Goal: Information Seeking & Learning: Learn about a topic

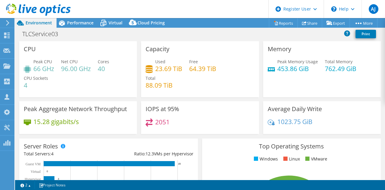
select select "[GEOGRAPHIC_DATA]"
select select "AUD"
click at [82, 22] on span "Performance" at bounding box center [80, 23] width 26 height 6
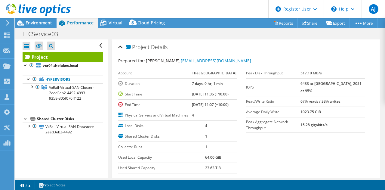
scroll to position [120, 0]
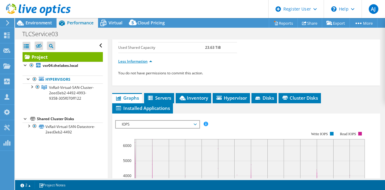
click at [141, 64] on link "Less Information" at bounding box center [135, 61] width 34 height 5
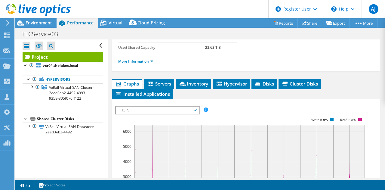
click at [141, 64] on link "More Information" at bounding box center [135, 61] width 35 height 5
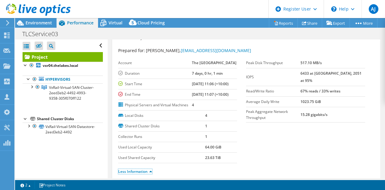
scroll to position [0, 0]
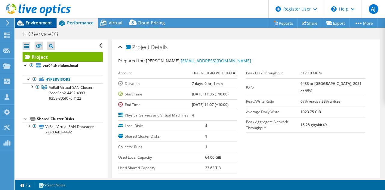
click at [41, 20] on span "Environment" at bounding box center [39, 23] width 26 height 6
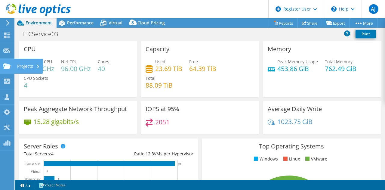
click at [9, 66] on use at bounding box center [6, 65] width 7 height 5
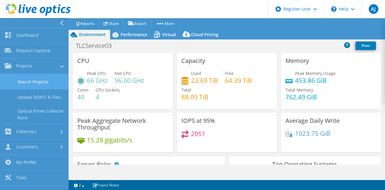
click at [43, 85] on link "Search Projects" at bounding box center [34, 81] width 69 height 15
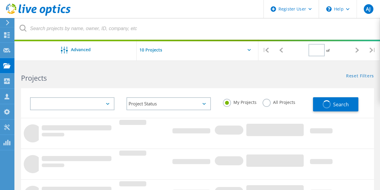
type input "1"
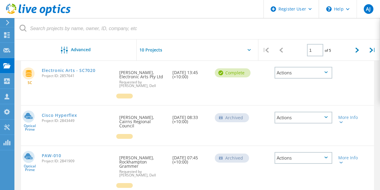
scroll to position [210, 0]
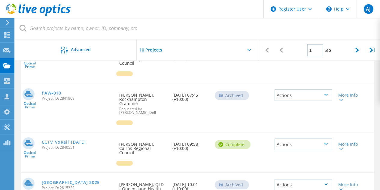
click at [64, 140] on link "CCTV_VxRail_01-04-25" at bounding box center [64, 142] width 44 height 4
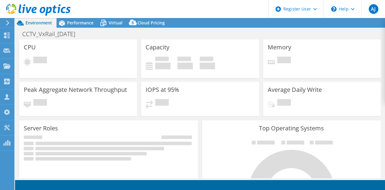
select select "[GEOGRAPHIC_DATA]"
select select "AUD"
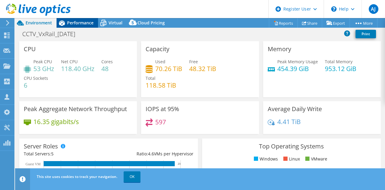
click at [83, 20] on span "Performance" at bounding box center [80, 23] width 26 height 6
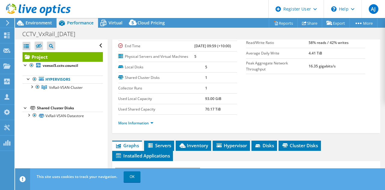
scroll to position [120, 0]
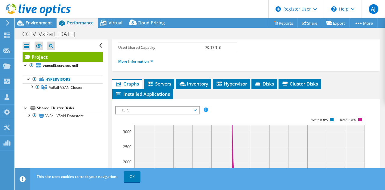
click at [132, 53] on td "Used Shared Capacity" at bounding box center [161, 47] width 87 height 11
click at [138, 64] on link "More Information" at bounding box center [135, 61] width 35 height 5
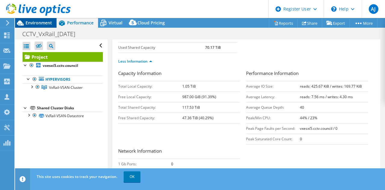
click at [40, 21] on span "Environment" at bounding box center [39, 23] width 26 height 6
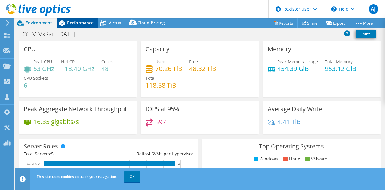
click at [78, 26] on div "Performance" at bounding box center [77, 23] width 41 height 10
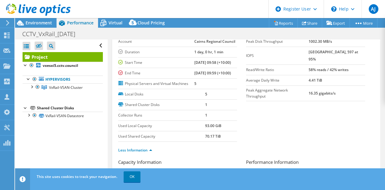
scroll to position [0, 0]
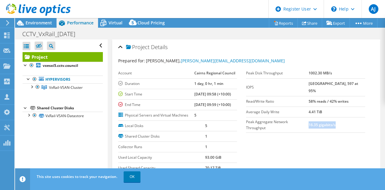
drag, startPoint x: 345, startPoint y: 115, endPoint x: 314, endPoint y: 115, distance: 31.0
click at [314, 117] on td "16.35 gigabits/s" at bounding box center [336, 124] width 57 height 15
click at [320, 130] on section "Prepared for: Shay Donaghey, s.donaghey@cairns.qld.gov.au Account Cairns Region…" at bounding box center [246, 123] width 256 height 133
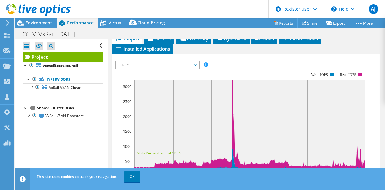
scroll to position [331, 0]
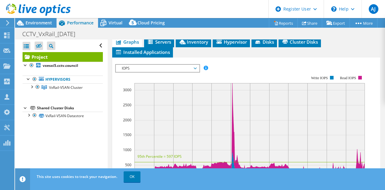
click at [138, 72] on span "IOPS" at bounding box center [157, 68] width 77 height 7
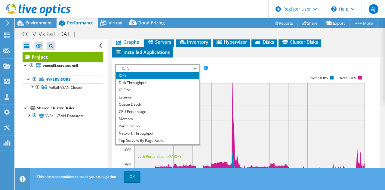
click at [109, 121] on div "Project Details Prepared for: Shay Donaghey, s.donaghey@cairns.qld.gov.au Accou…" at bounding box center [246, 10] width 277 height 602
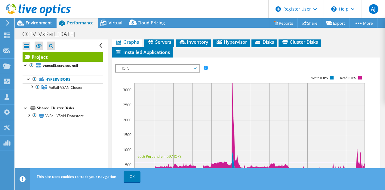
scroll to position [361, 0]
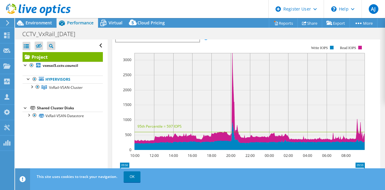
click at [167, 51] on div "IOPS Disk Throughput IO Size Latency Queue Depth CPU Percentage Memory Page Fau…" at bounding box center [246, 135] width 262 height 208
click at [167, 42] on span "IOPS" at bounding box center [157, 38] width 77 height 7
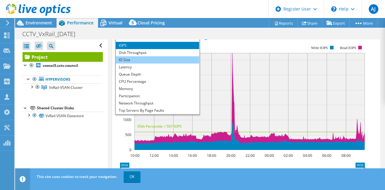
click at [144, 63] on li "IO Size" at bounding box center [157, 59] width 83 height 7
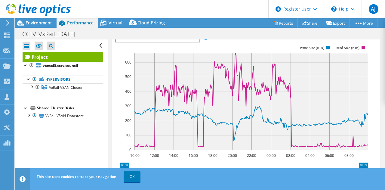
click at [151, 50] on div "IOPS Disk Throughput IO Size Latency Queue Depth CPU Percentage Memory Page Fau…" at bounding box center [246, 135] width 262 height 208
click at [151, 51] on div "IOPS Disk Throughput IO Size Latency Queue Depth CPU Percentage Memory Page Fau…" at bounding box center [246, 135] width 262 height 208
click at [154, 42] on span "IO Size" at bounding box center [157, 38] width 77 height 7
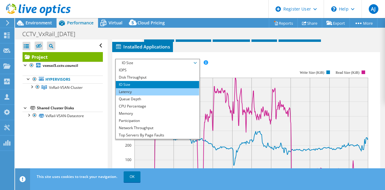
scroll to position [331, 0]
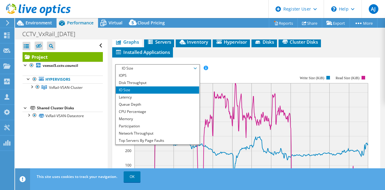
click at [137, 72] on span "IO Size" at bounding box center [157, 68] width 77 height 7
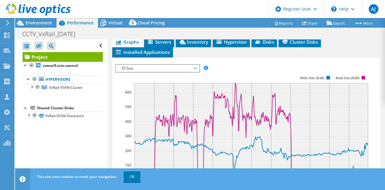
click at [153, 72] on span "IO Size" at bounding box center [157, 68] width 77 height 7
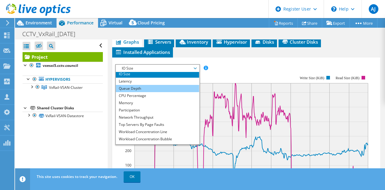
scroll to position [22, 0]
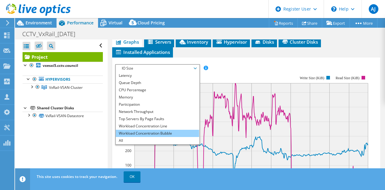
click at [157, 137] on li "Workload Concentration Bubble" at bounding box center [157, 133] width 83 height 7
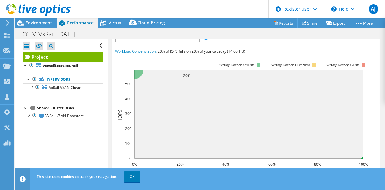
scroll to position [391, 0]
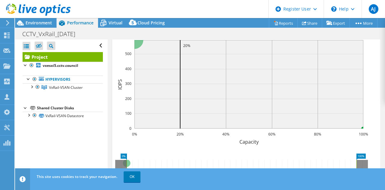
click at [156, 119] on rect at bounding box center [248, 84] width 229 height 88
click at [211, 87] on rect at bounding box center [248, 84] width 229 height 88
click at [173, 59] on rect at bounding box center [248, 84] width 229 height 88
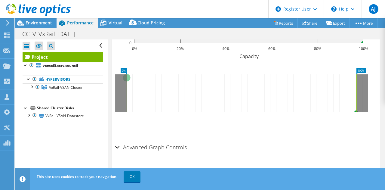
scroll to position [481, 0]
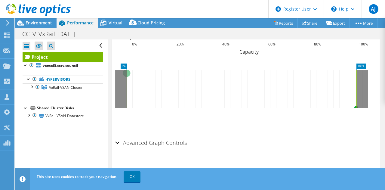
click at [177, 108] on icon at bounding box center [242, 89] width 230 height 38
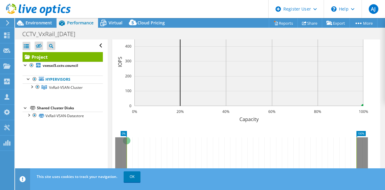
scroll to position [421, 0]
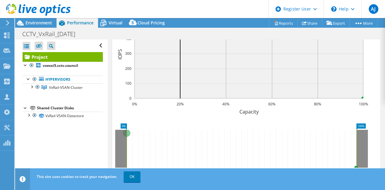
click at [323, 98] on rect at bounding box center [248, 54] width 229 height 88
drag, startPoint x: 343, startPoint y: 115, endPoint x: 249, endPoint y: 124, distance: 94.6
click at [250, 115] on icon "0% 20% 40% 60% 80% 100% Capacity 0 100 200 300 400 500 IOPS Average latency <=1…" at bounding box center [243, 55] width 257 height 120
drag, startPoint x: 180, startPoint y: 115, endPoint x: 335, endPoint y: 115, distance: 154.5
click at [335, 98] on rect at bounding box center [248, 54] width 229 height 88
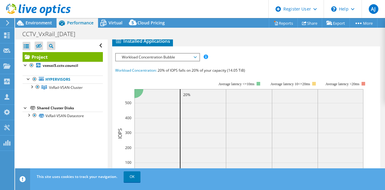
scroll to position [331, 0]
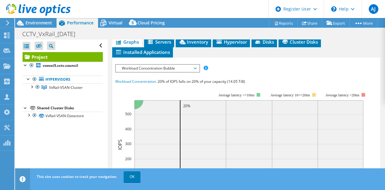
click at [157, 72] on span "Workload Concentration Bubble" at bounding box center [157, 68] width 77 height 7
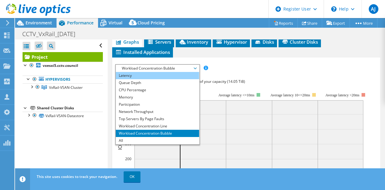
scroll to position [0, 0]
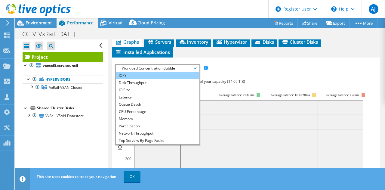
click at [140, 79] on li "IOPS" at bounding box center [157, 75] width 83 height 7
